Goal: Navigation & Orientation: Find specific page/section

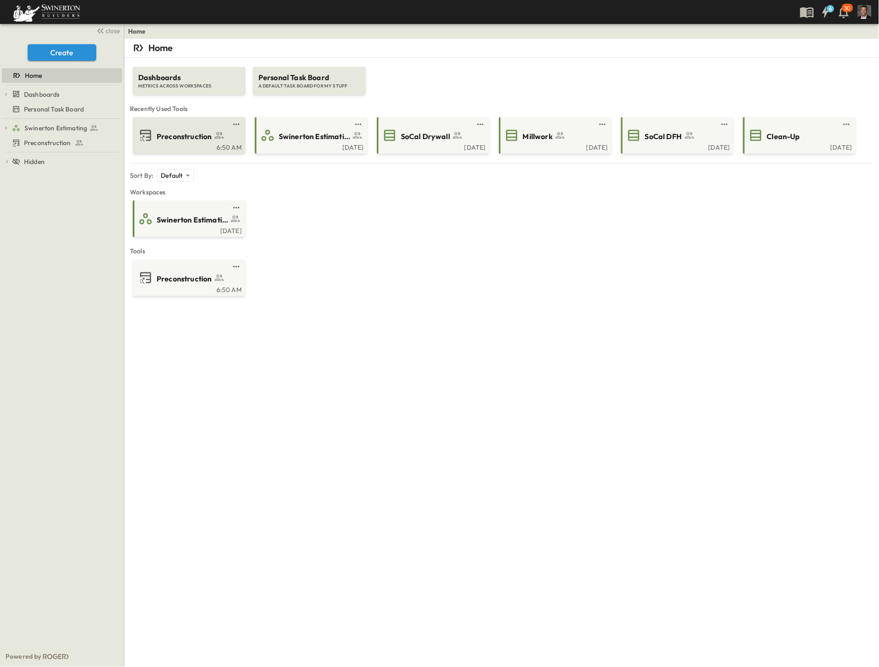
click at [192, 136] on span "Preconstruction" at bounding box center [184, 136] width 55 height 11
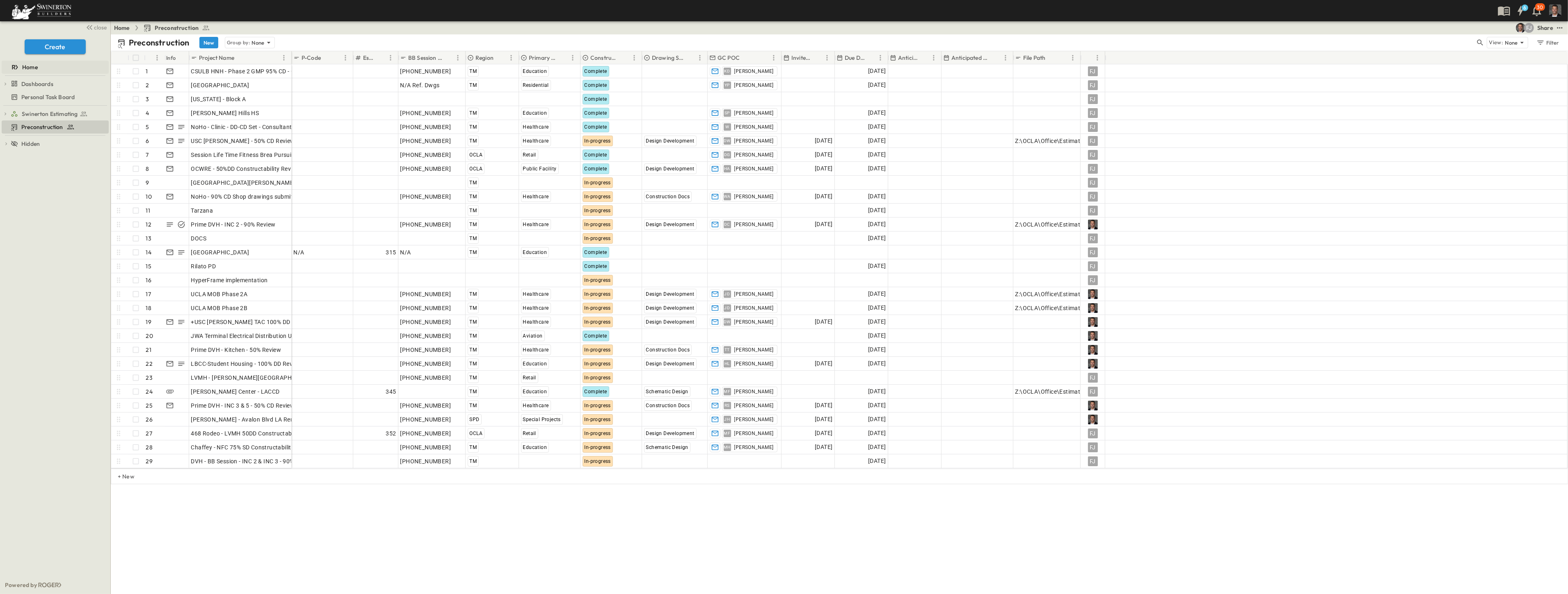
click at [28, 65] on span "Home" at bounding box center [30, 67] width 16 height 8
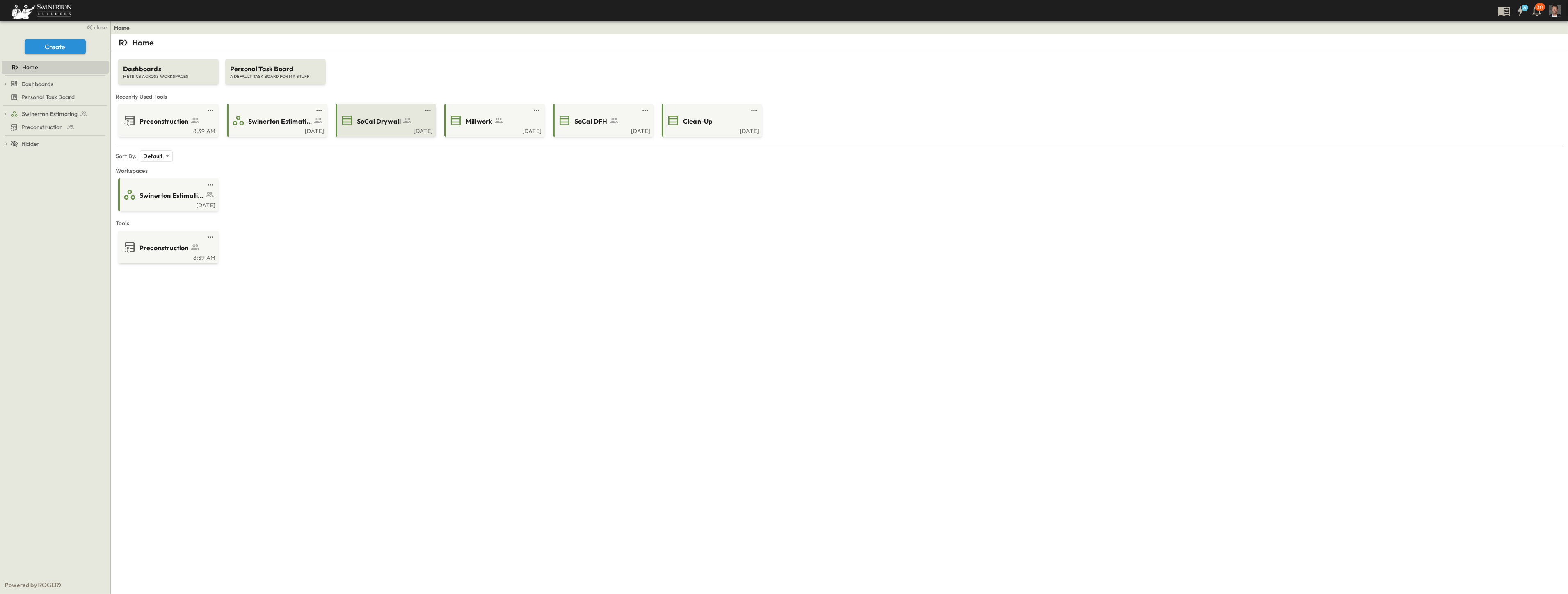
click at [369, 126] on div "SoCal Drywall" at bounding box center [385, 120] width 89 height 13
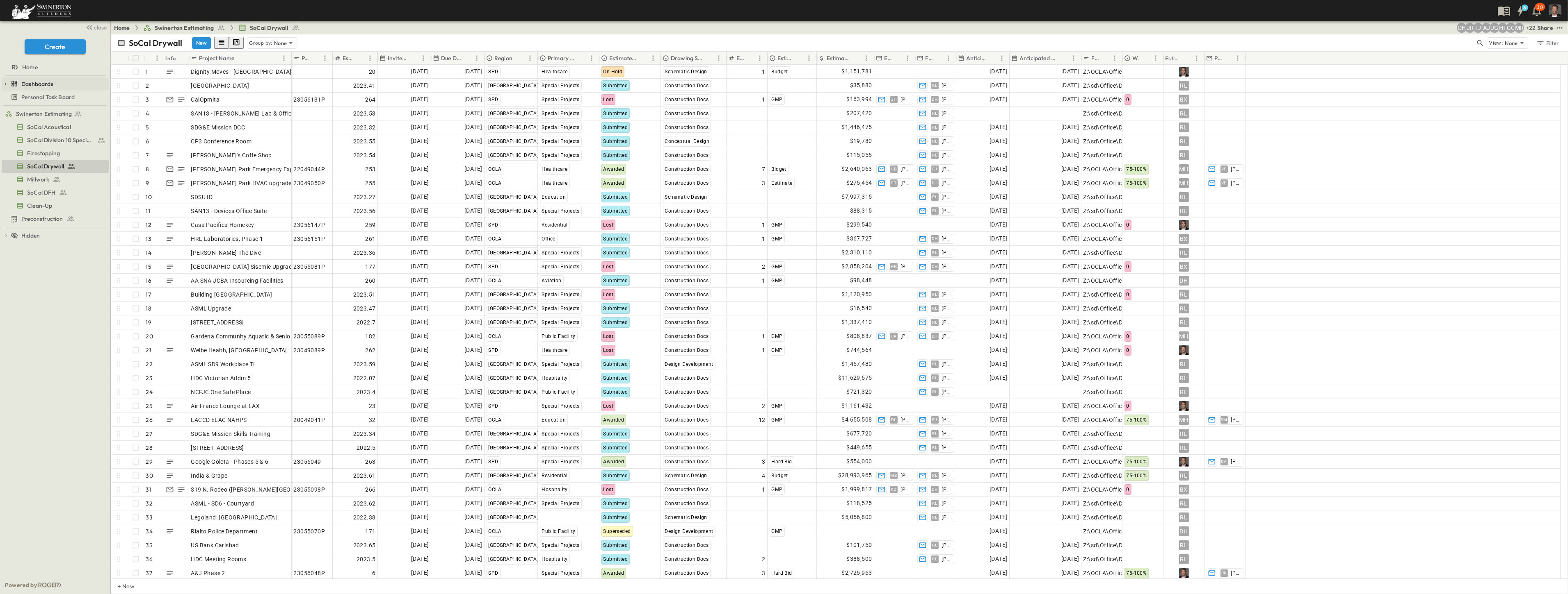
click at [38, 84] on span "Dashboards" at bounding box center [37, 84] width 32 height 8
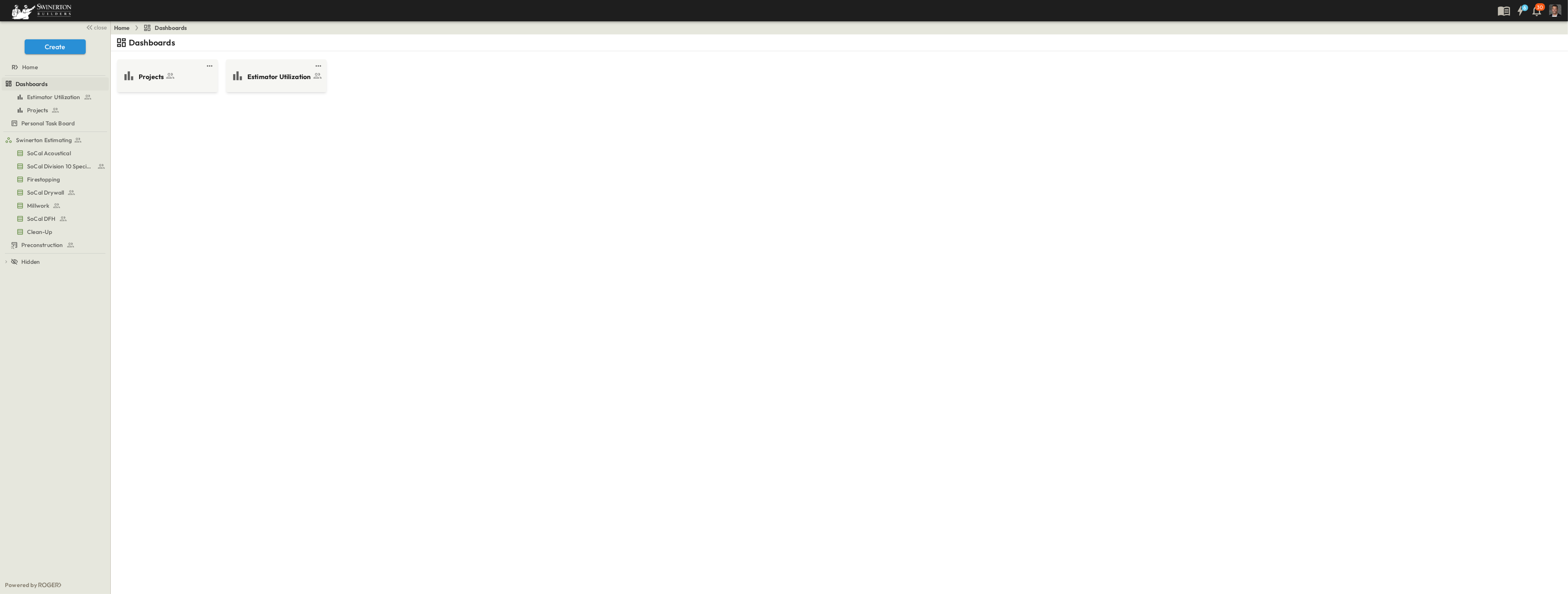
click at [34, 83] on span "Dashboards" at bounding box center [32, 84] width 32 height 8
click at [33, 140] on span "Swinerton Estimating" at bounding box center [44, 140] width 56 height 8
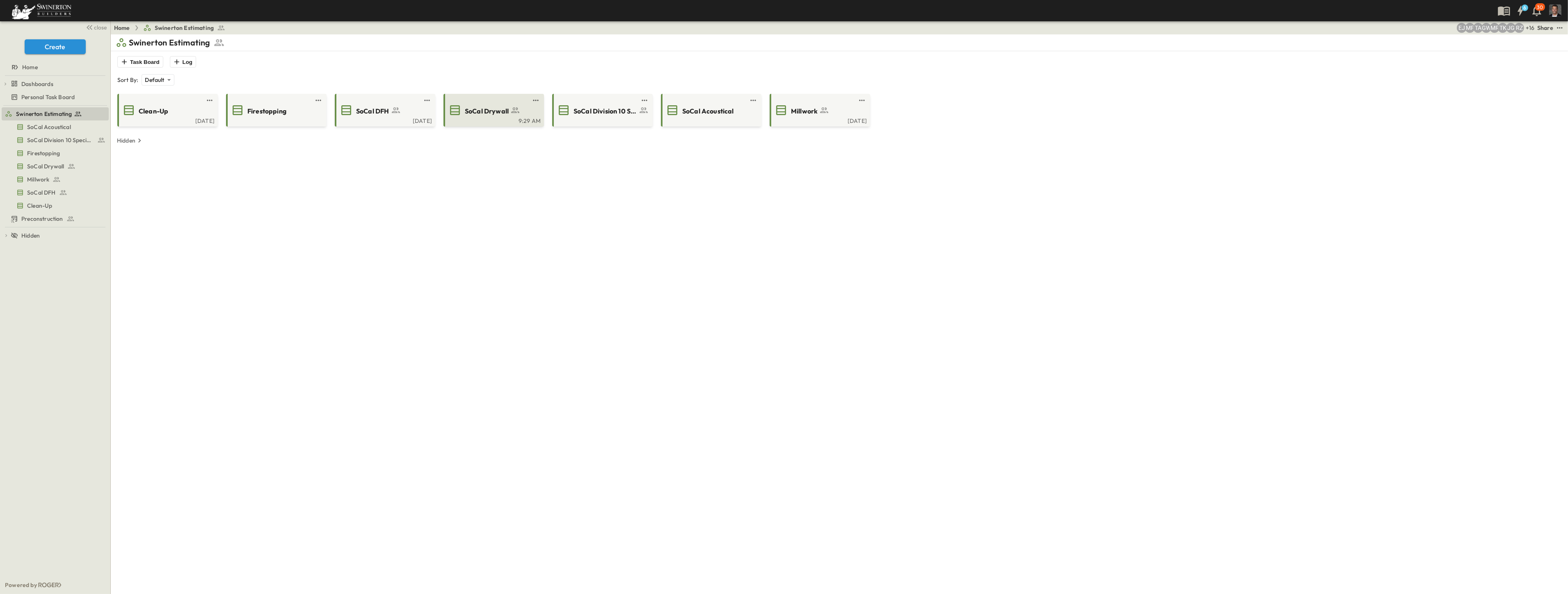
click at [505, 110] on span "SoCal Drywall" at bounding box center [486, 111] width 44 height 10
